Goal: Task Accomplishment & Management: Complete application form

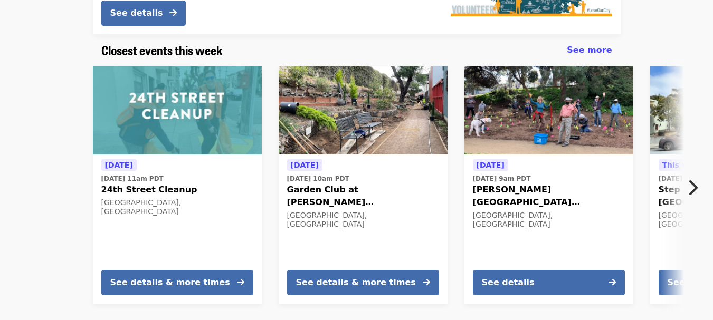
scroll to position [261, 0]
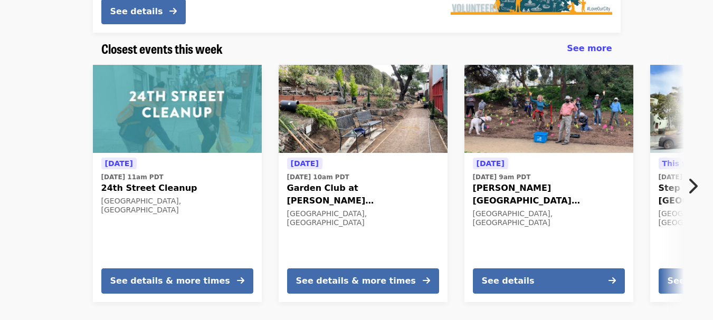
click at [590, 43] on span "See more" at bounding box center [589, 48] width 45 height 10
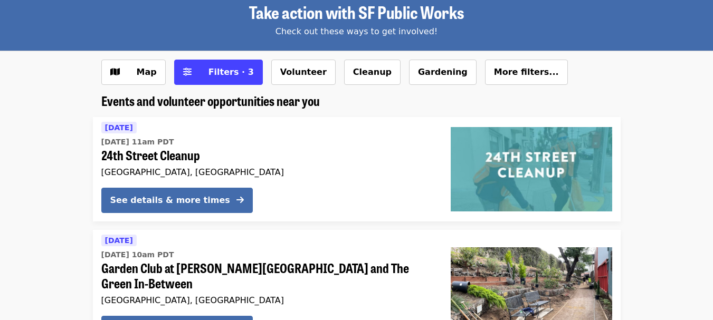
scroll to position [47, 0]
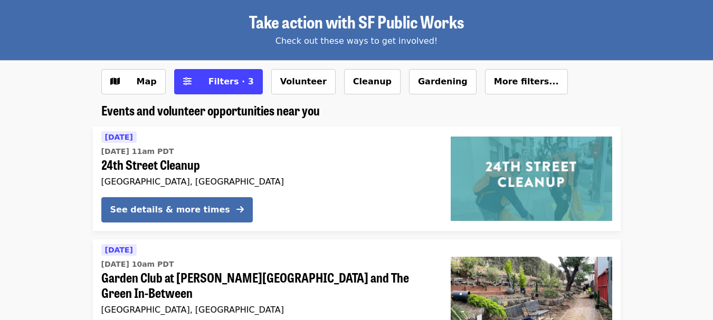
click at [236, 75] on button "Filters · 3" at bounding box center [218, 81] width 89 height 25
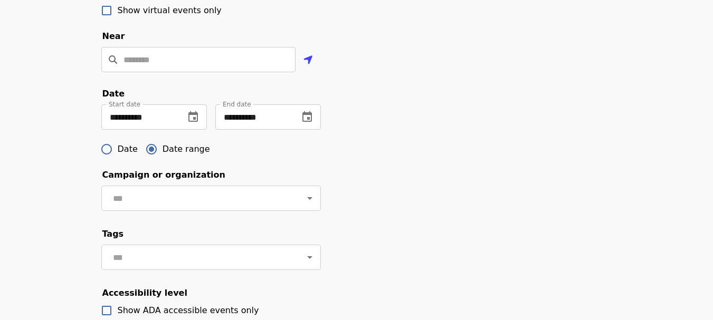
scroll to position [308, 0]
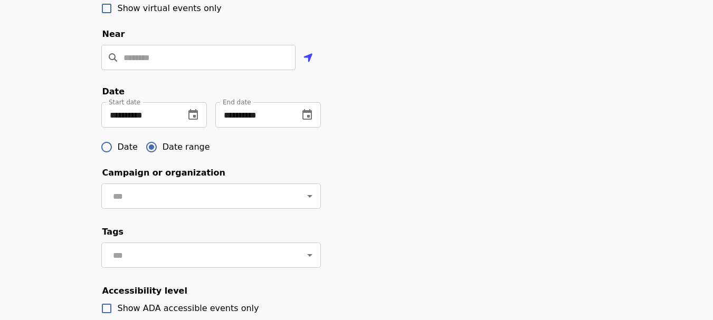
click at [299, 127] on button "change date" at bounding box center [306, 114] width 25 height 25
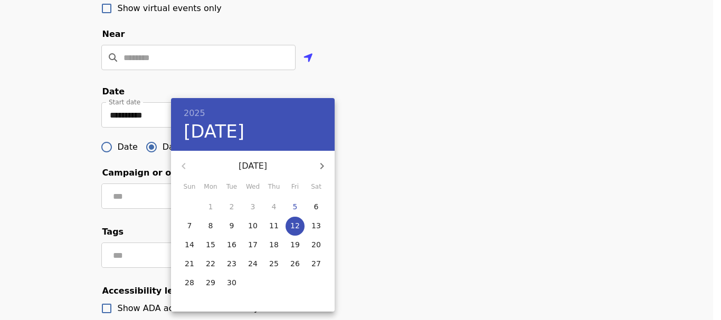
click at [333, 161] on button "button" at bounding box center [321, 166] width 25 height 25
click at [286, 209] on span "3" at bounding box center [294, 207] width 19 height 11
type input "**********"
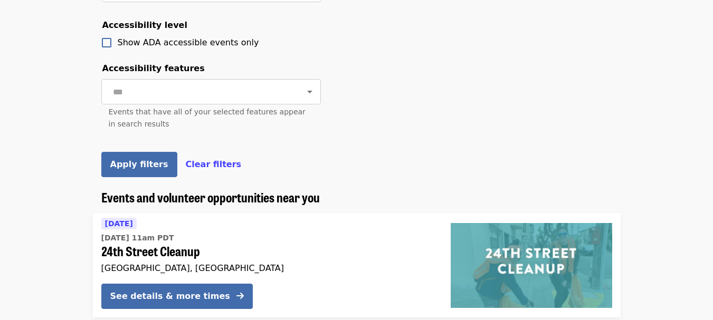
scroll to position [585, 0]
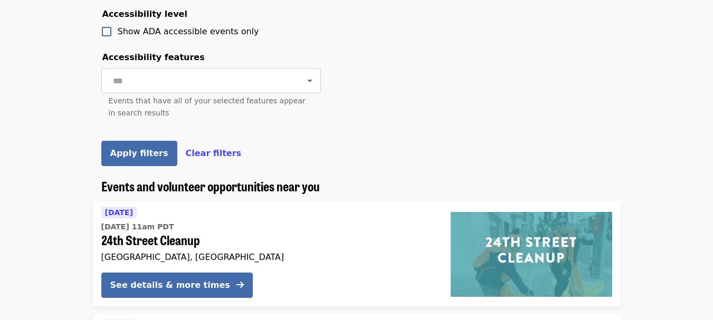
click at [145, 158] on span "Apply filters" at bounding box center [139, 153] width 58 height 10
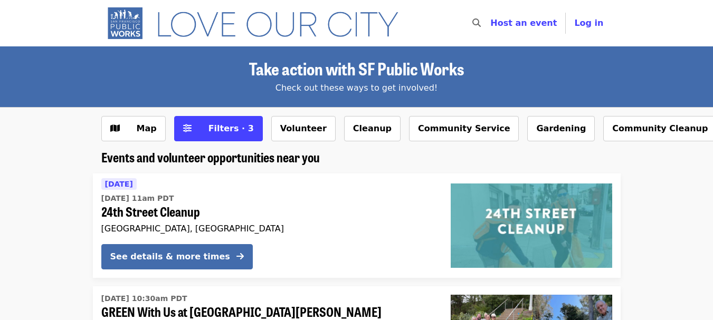
click at [419, 137] on button "Community Service" at bounding box center [464, 128] width 110 height 25
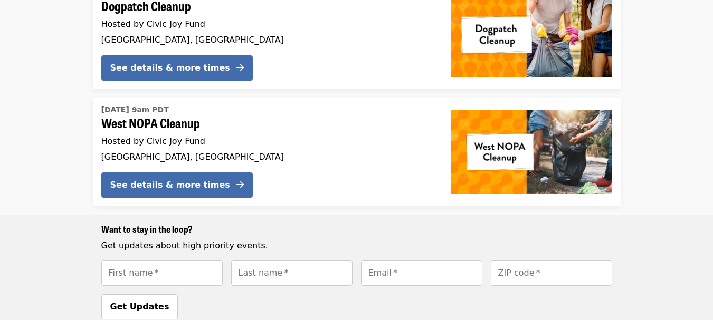
scroll to position [191, 0]
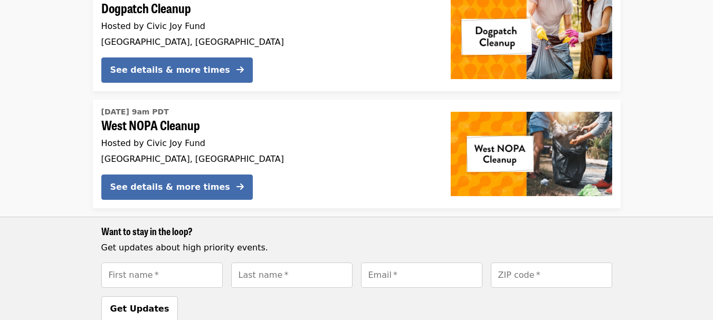
click at [189, 73] on div "See details & more times" at bounding box center [170, 70] width 120 height 13
